Goal: Transaction & Acquisition: Purchase product/service

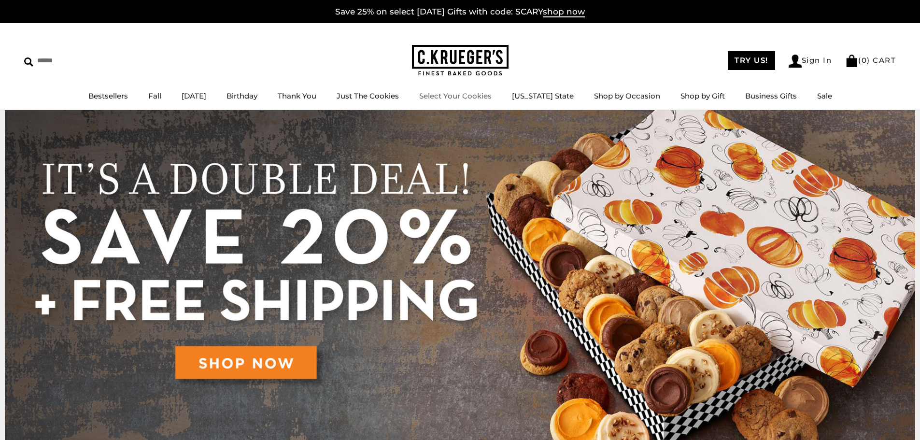
click at [454, 92] on link "Select Your Cookies" at bounding box center [455, 95] width 72 height 9
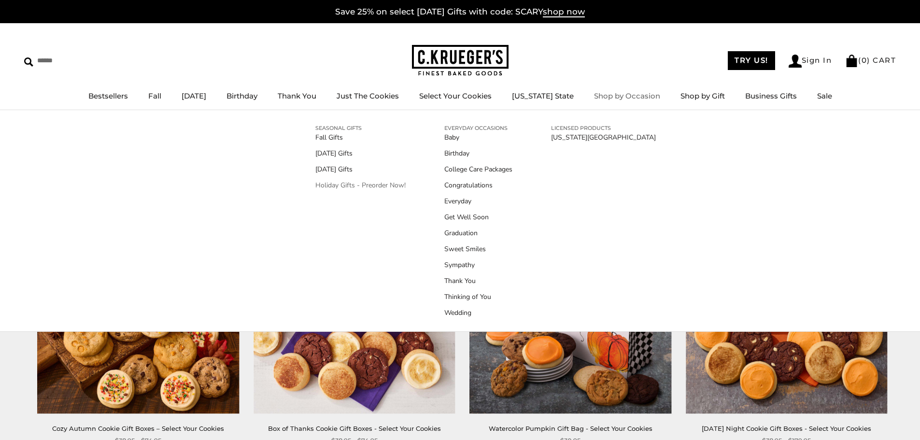
click at [338, 183] on link "Holiday Gifts - Preorder Now!" at bounding box center [360, 185] width 90 height 10
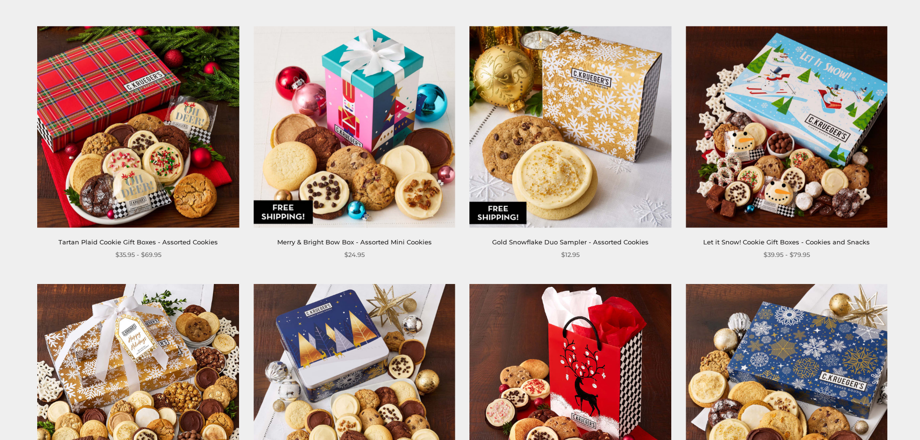
scroll to position [676, 0]
